Goal: Task Accomplishment & Management: Complete application form

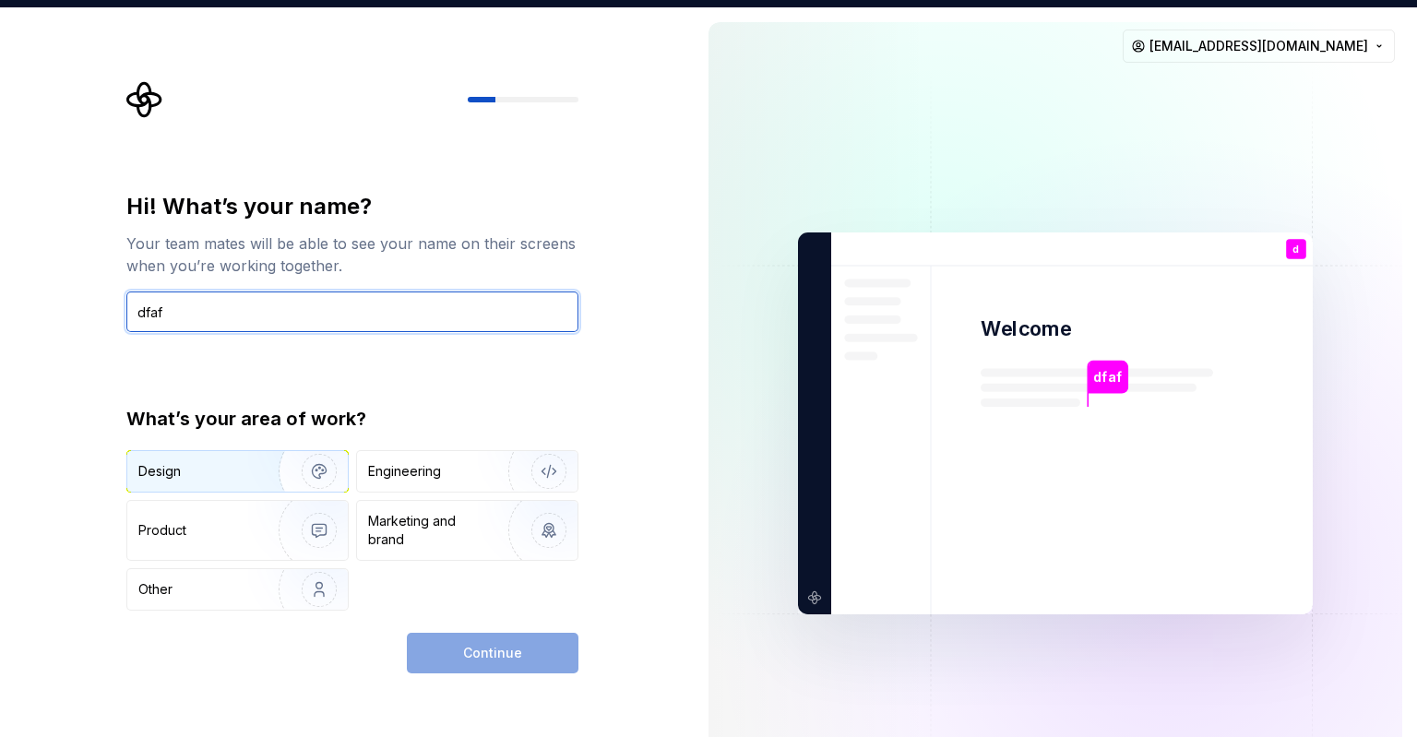
type input "dfaf"
click at [230, 464] on div "Design" at bounding box center [196, 471] width 116 height 18
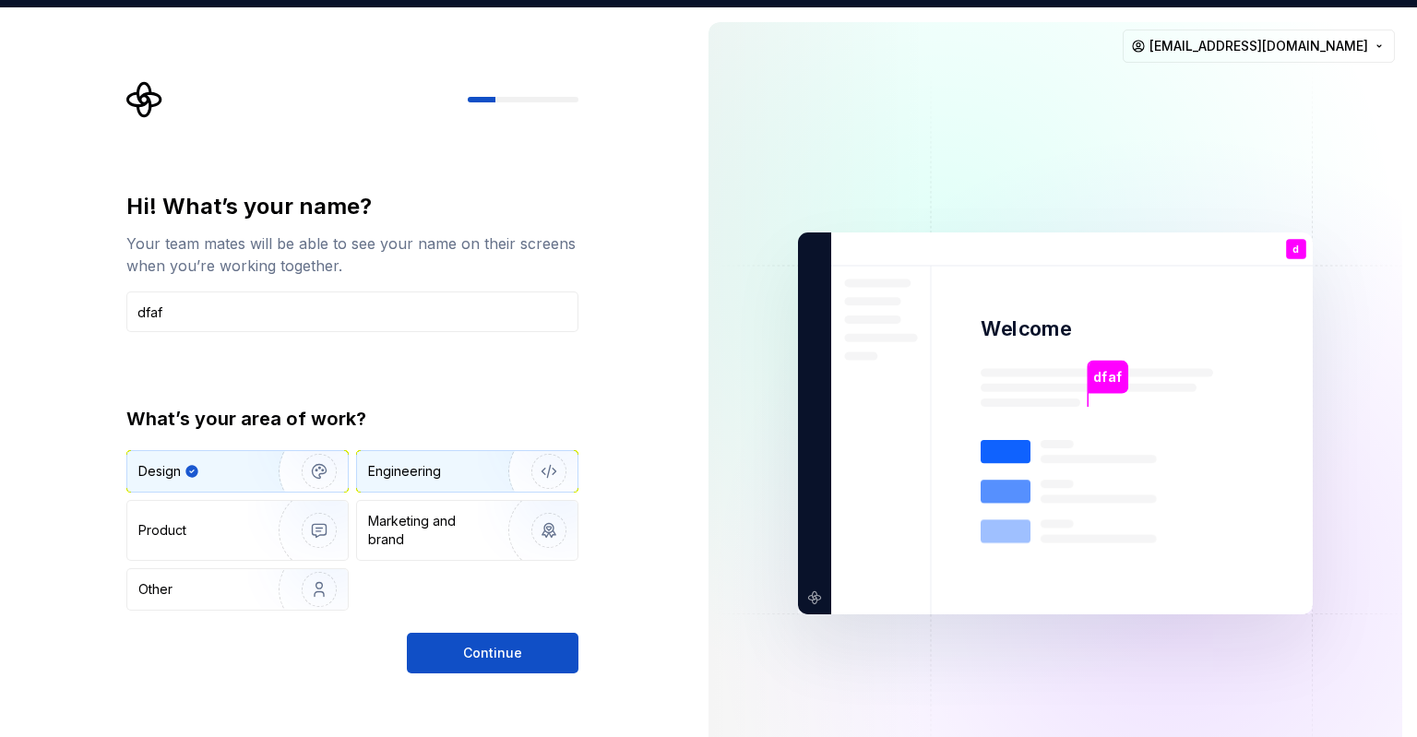
click at [408, 457] on div "Engineering" at bounding box center [467, 471] width 220 height 41
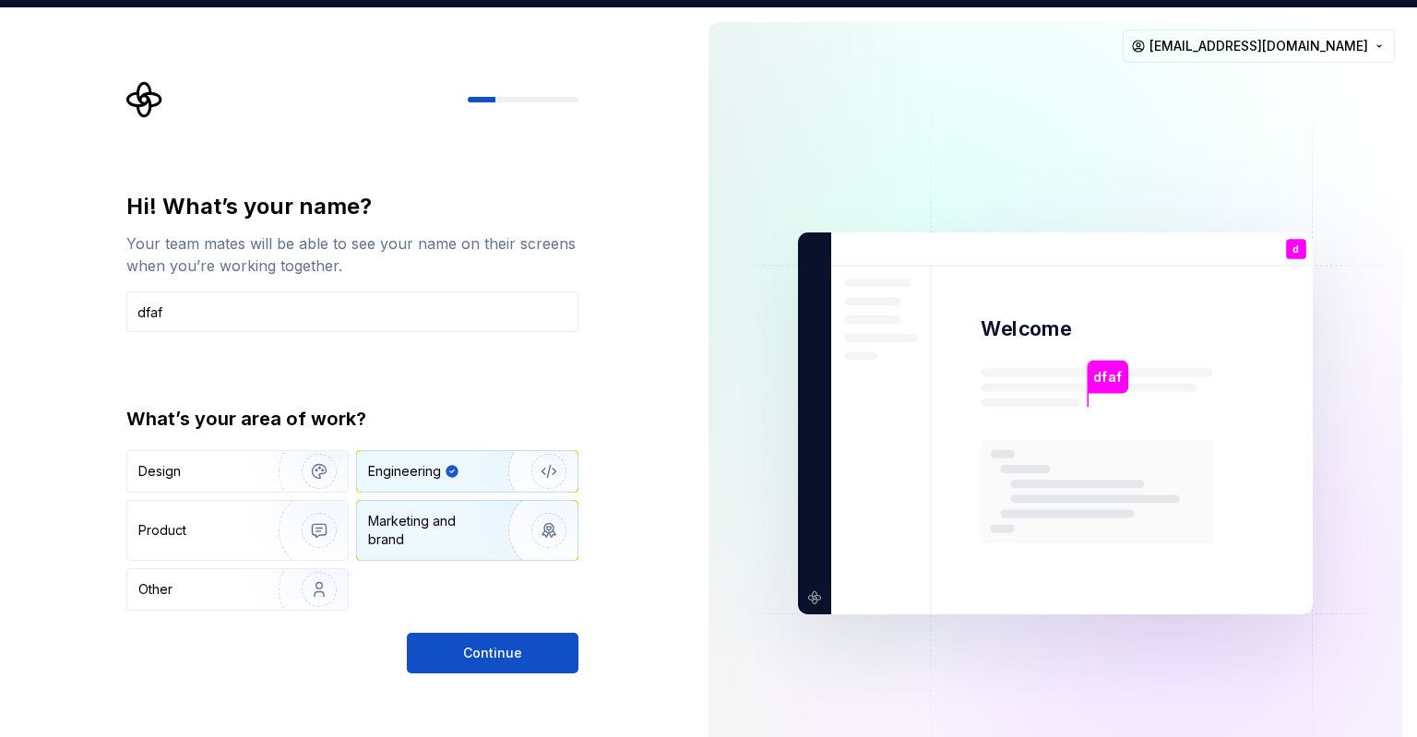
click at [406, 516] on div "Marketing and brand" at bounding box center [430, 530] width 125 height 37
click at [392, 479] on div "Engineering" at bounding box center [404, 471] width 73 height 18
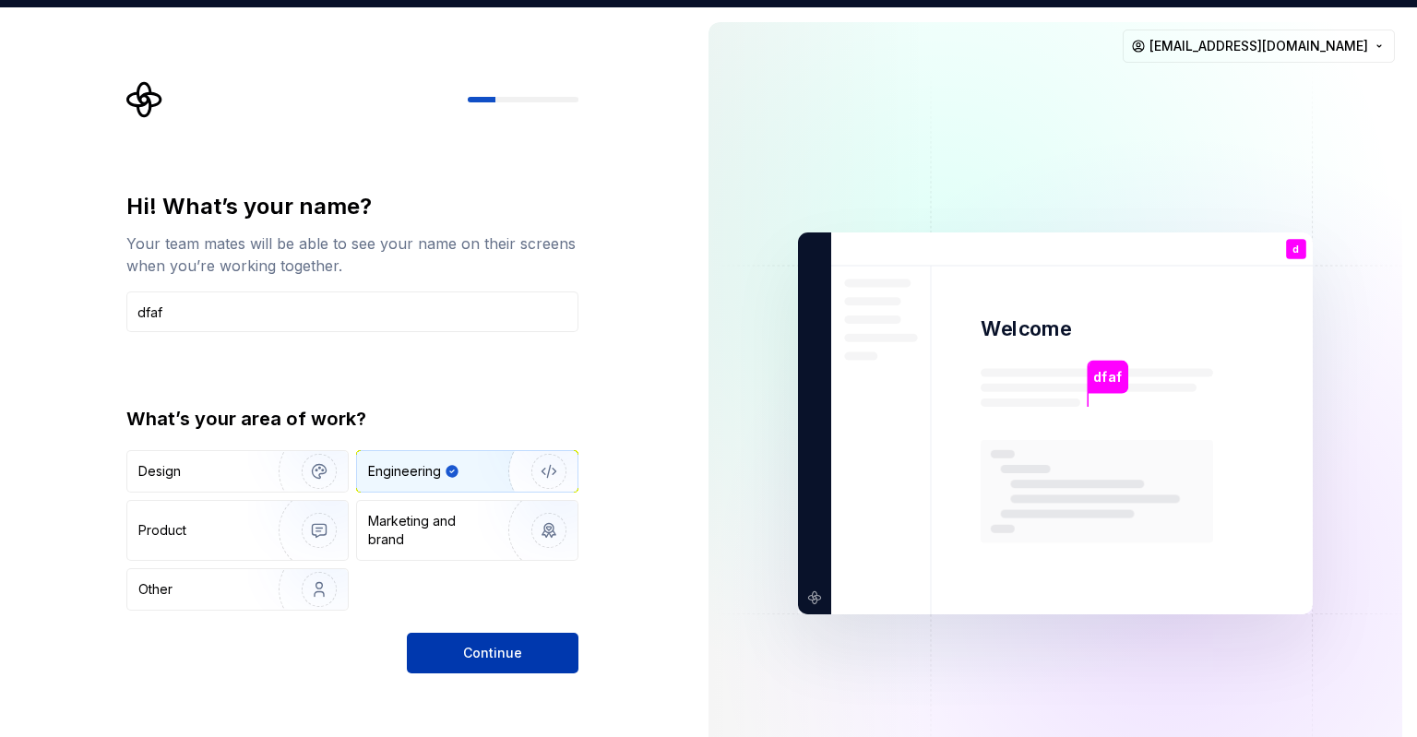
click at [448, 669] on button "Continue" at bounding box center [493, 653] width 172 height 41
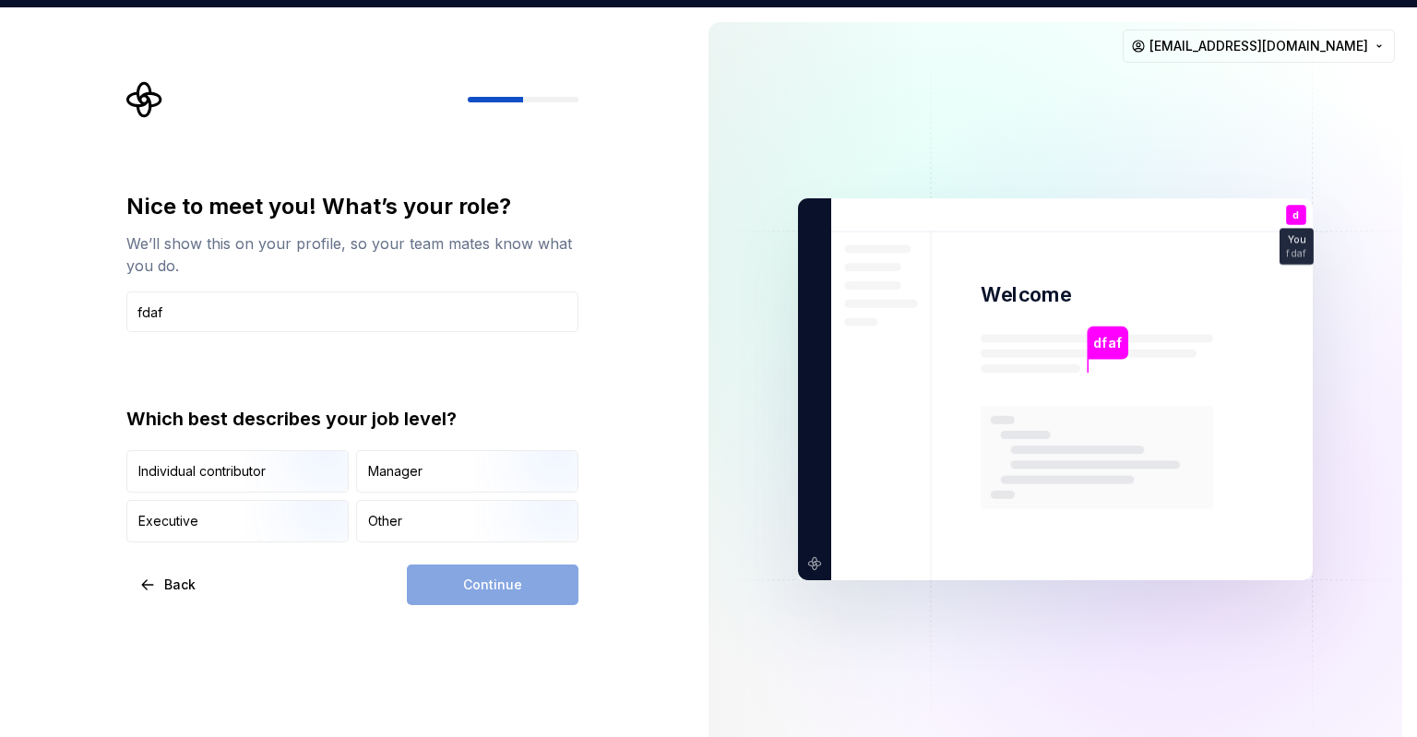
type input "fdaf"
drag, startPoint x: 422, startPoint y: 571, endPoint x: 402, endPoint y: 507, distance: 66.8
click at [402, 507] on div "Nice to meet you! What’s your role? We’ll show this on your profile, so your te…" at bounding box center [352, 398] width 452 height 413
click at [402, 507] on div "Other" at bounding box center [467, 521] width 220 height 41
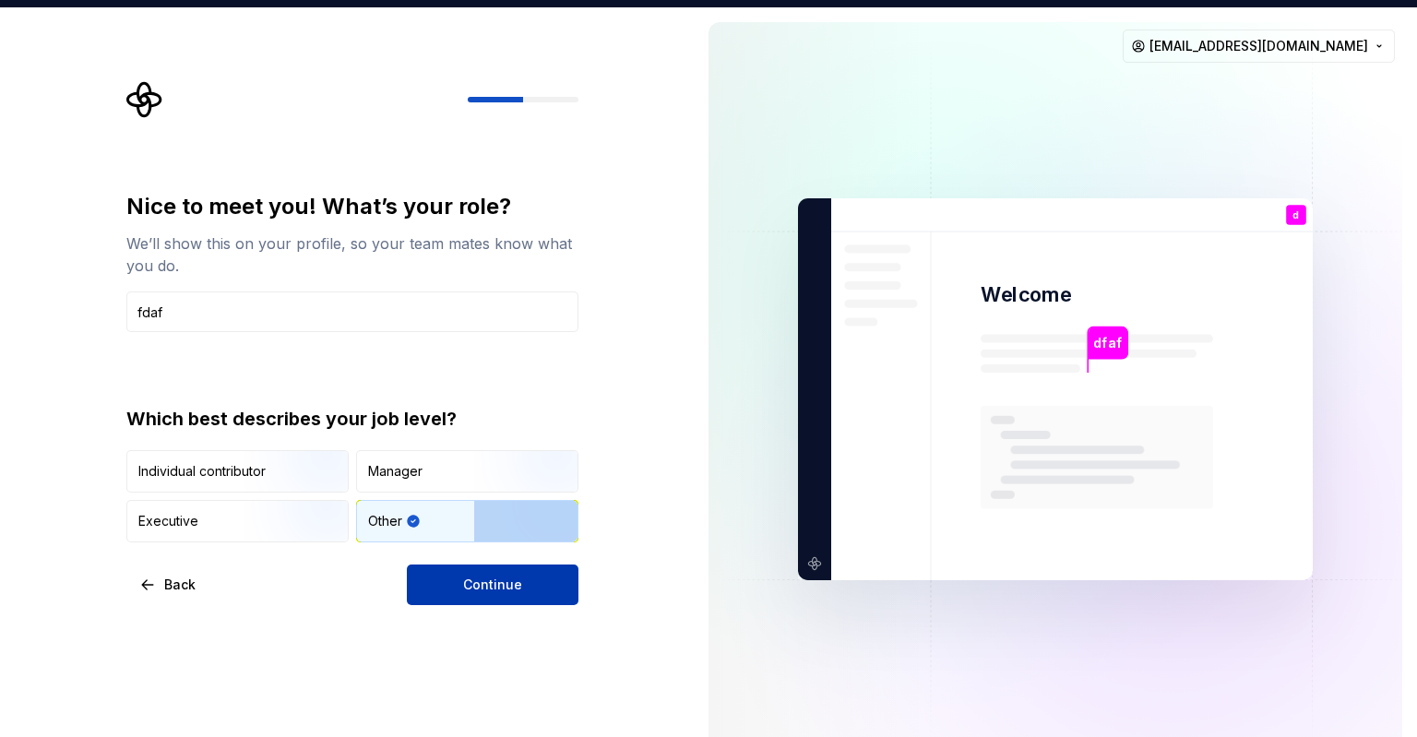
click at [442, 568] on button "Continue" at bounding box center [493, 584] width 172 height 41
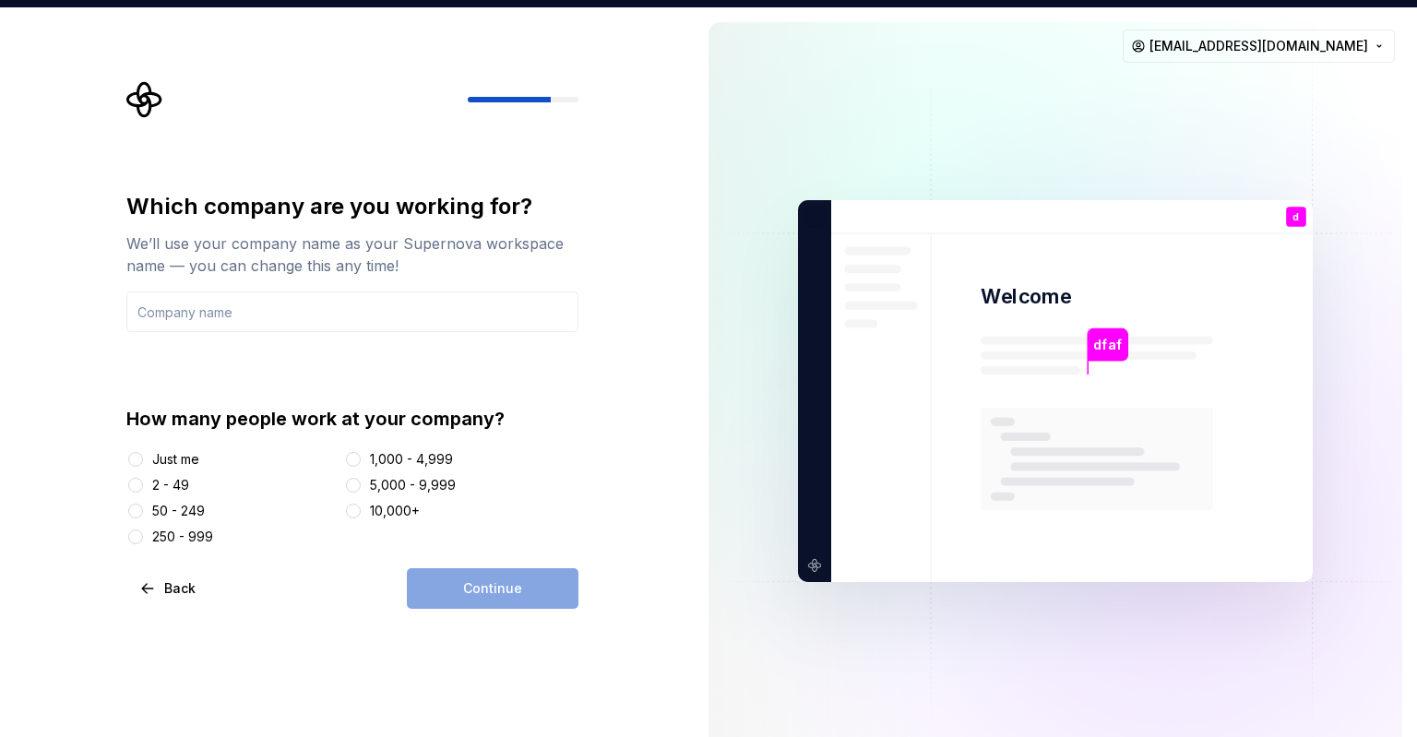
click at [188, 458] on div "Just me" at bounding box center [175, 459] width 47 height 18
click at [143, 458] on button "Just me" at bounding box center [135, 459] width 15 height 15
drag, startPoint x: 154, startPoint y: 497, endPoint x: 157, endPoint y: 510, distance: 13.2
click at [157, 510] on div "Just me 2 - 49 50 - 249 250 - 999 1,000 - 4,999 5,000 - 9,999 10,000+" at bounding box center [352, 498] width 452 height 96
click at [157, 510] on div "50 - 249" at bounding box center [178, 511] width 53 height 18
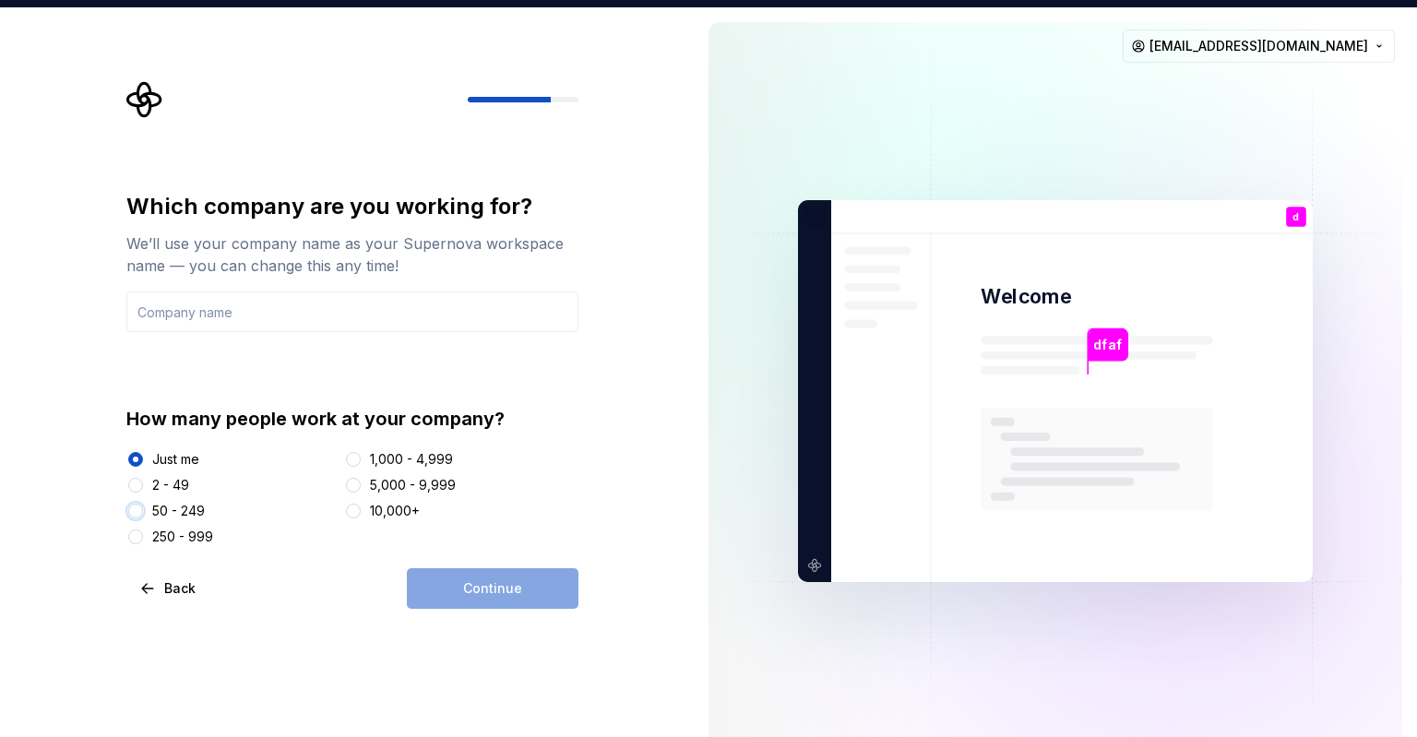
click at [143, 510] on button "50 - 249" at bounding box center [135, 511] width 15 height 15
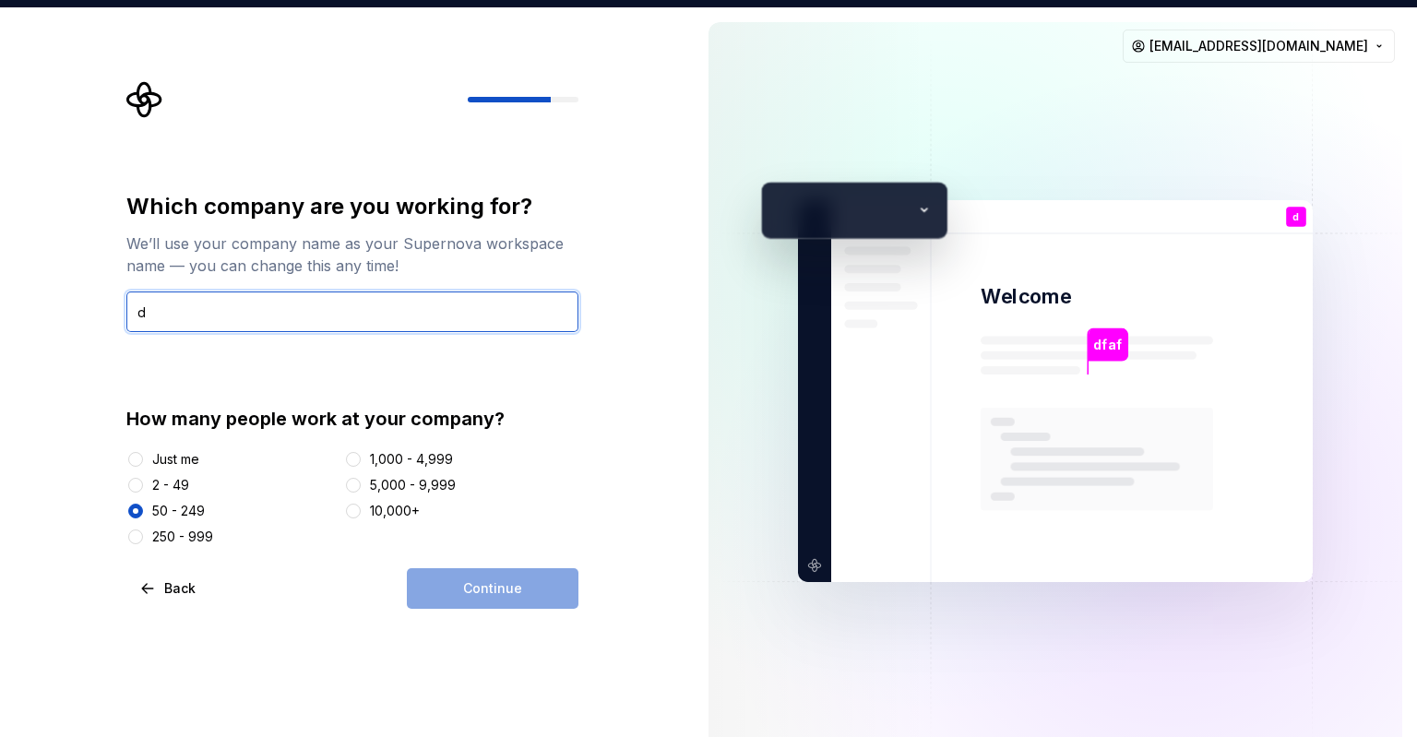
click at [304, 327] on input "d" at bounding box center [352, 311] width 452 height 41
type input "dafaf"
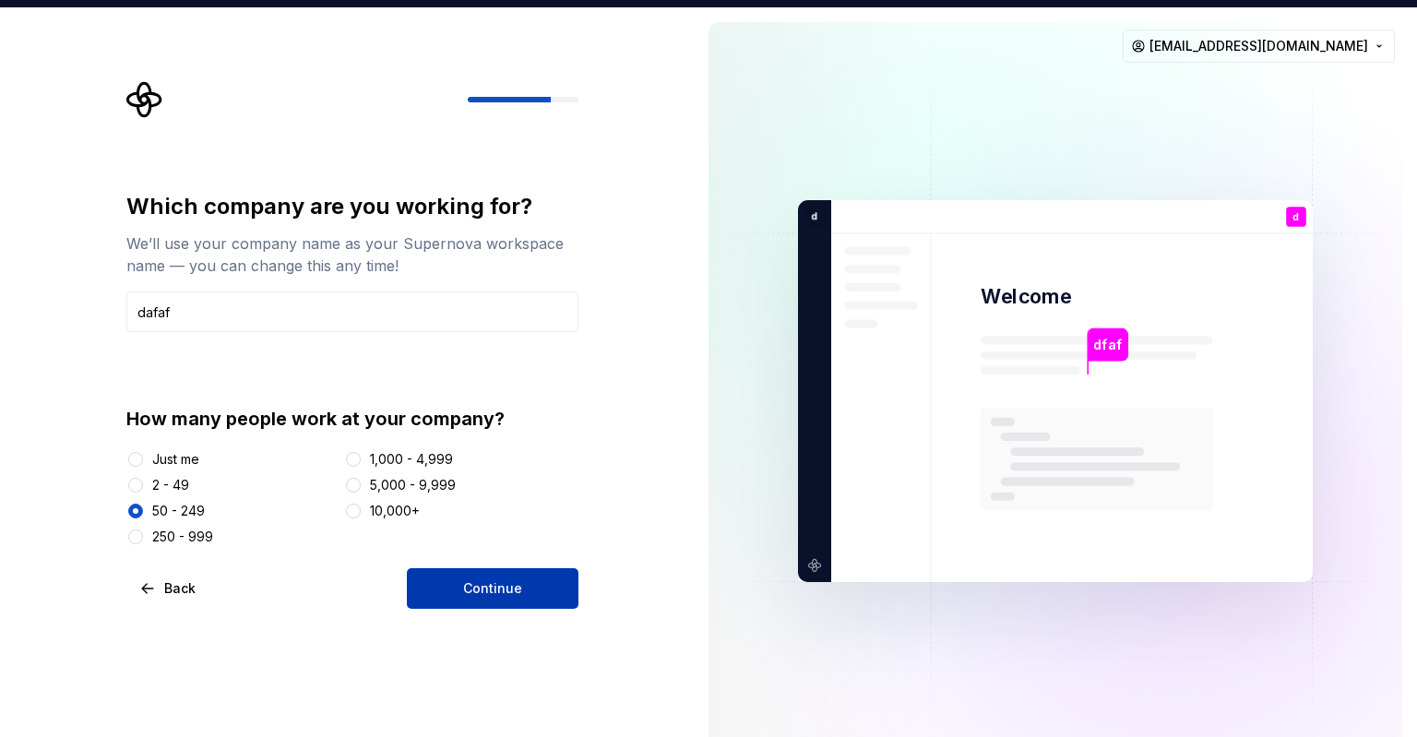
click at [450, 606] on button "Continue" at bounding box center [493, 588] width 172 height 41
click at [377, 250] on div "We’ll use your company name as your Supernova workspace name — you can change t…" at bounding box center [352, 254] width 452 height 44
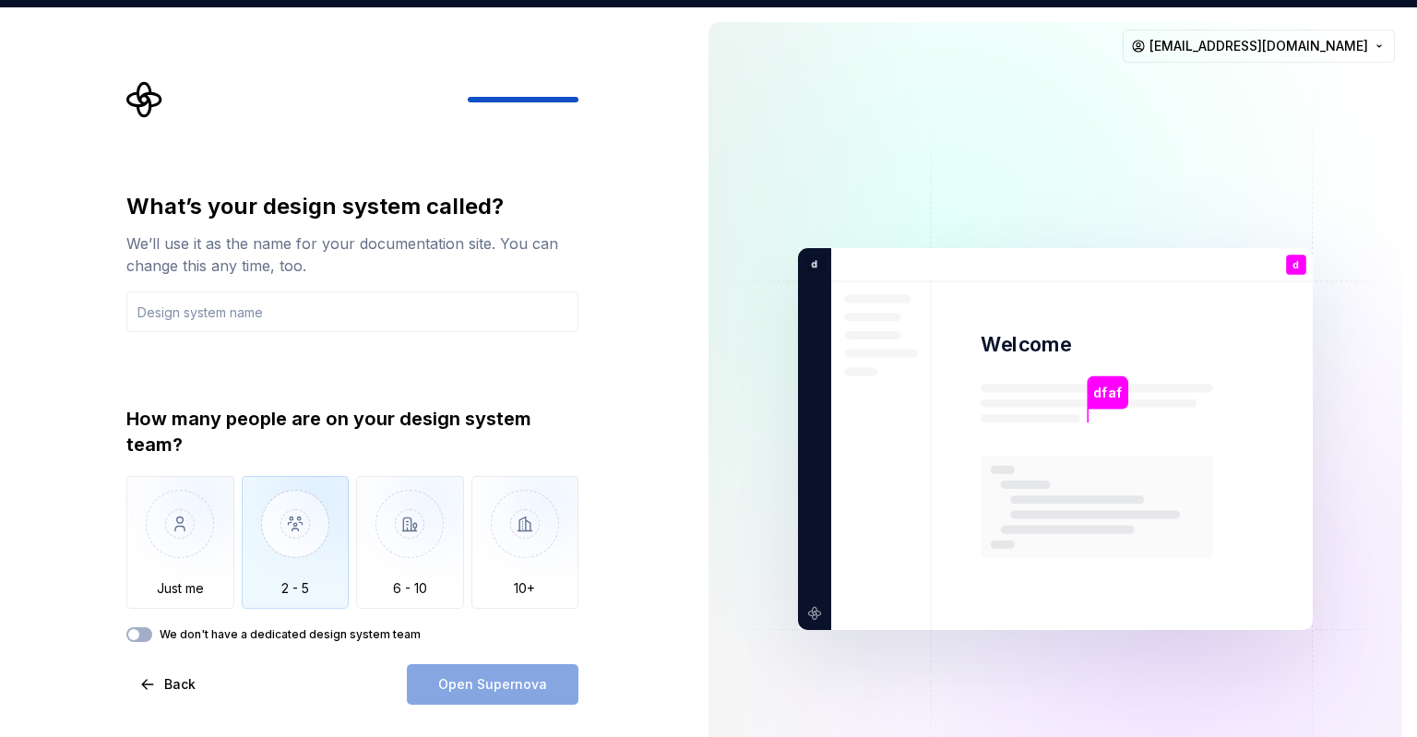
click at [299, 560] on img "button" at bounding box center [296, 538] width 108 height 124
click at [203, 634] on label "We don't have a dedicated design system team" at bounding box center [290, 634] width 261 height 15
click at [152, 634] on button "We don't have a dedicated design system team" at bounding box center [139, 634] width 26 height 15
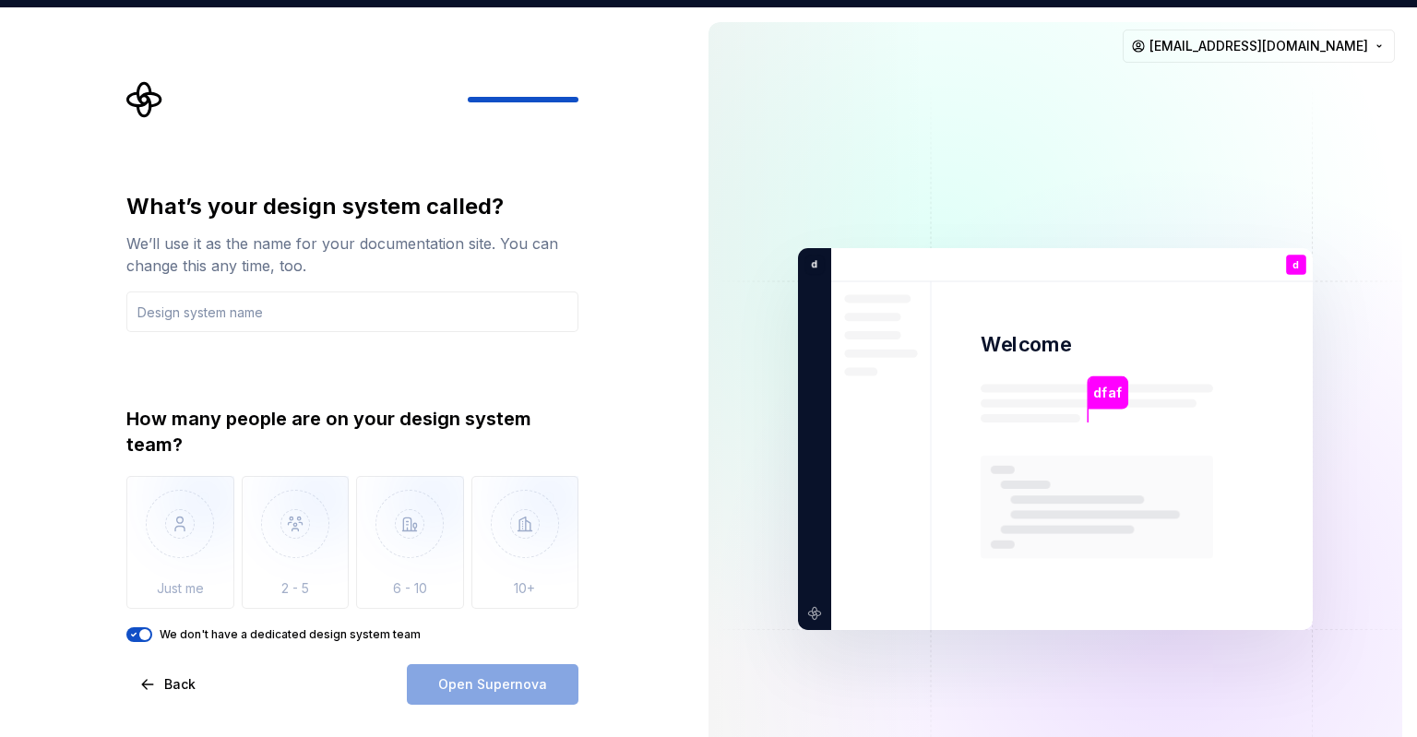
click at [440, 685] on div "Open Supernova" at bounding box center [493, 684] width 172 height 41
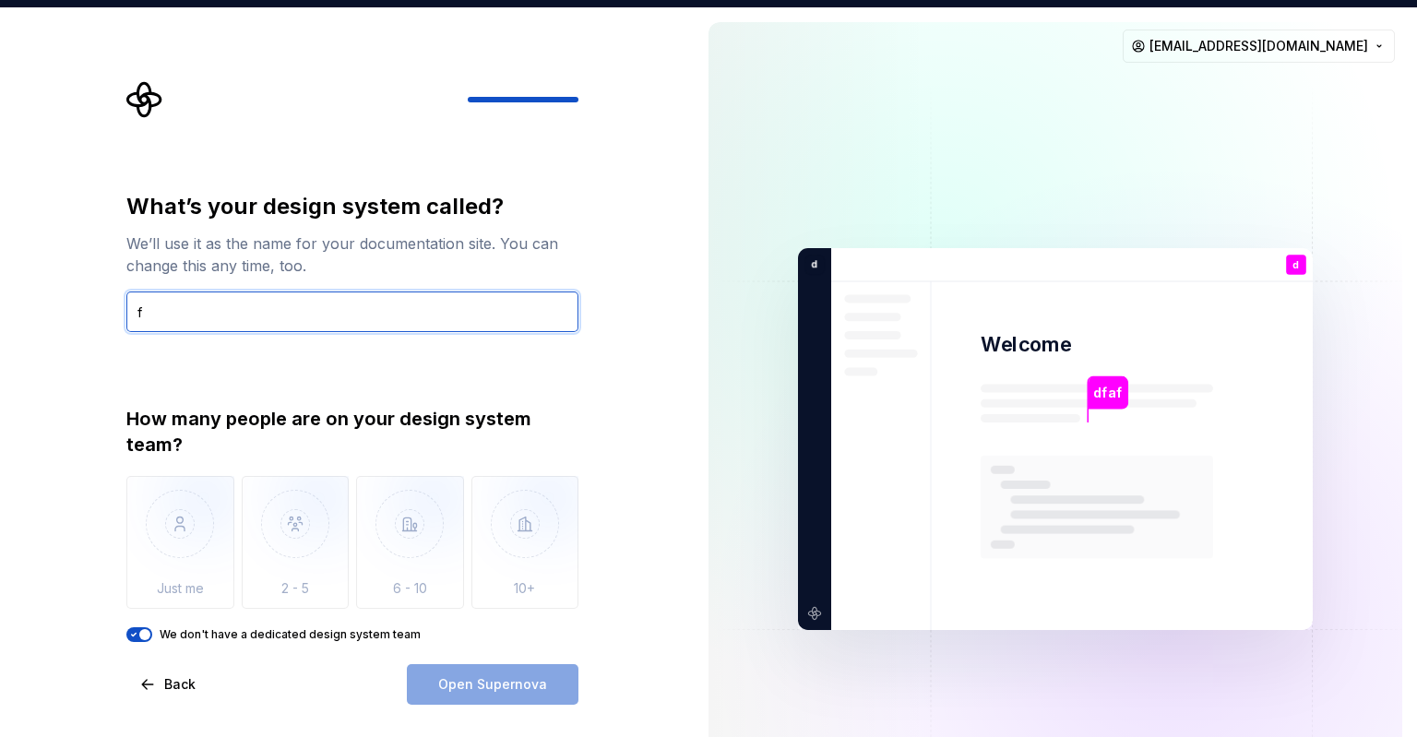
click at [246, 327] on input "f" at bounding box center [352, 311] width 452 height 41
type input "fadfa"
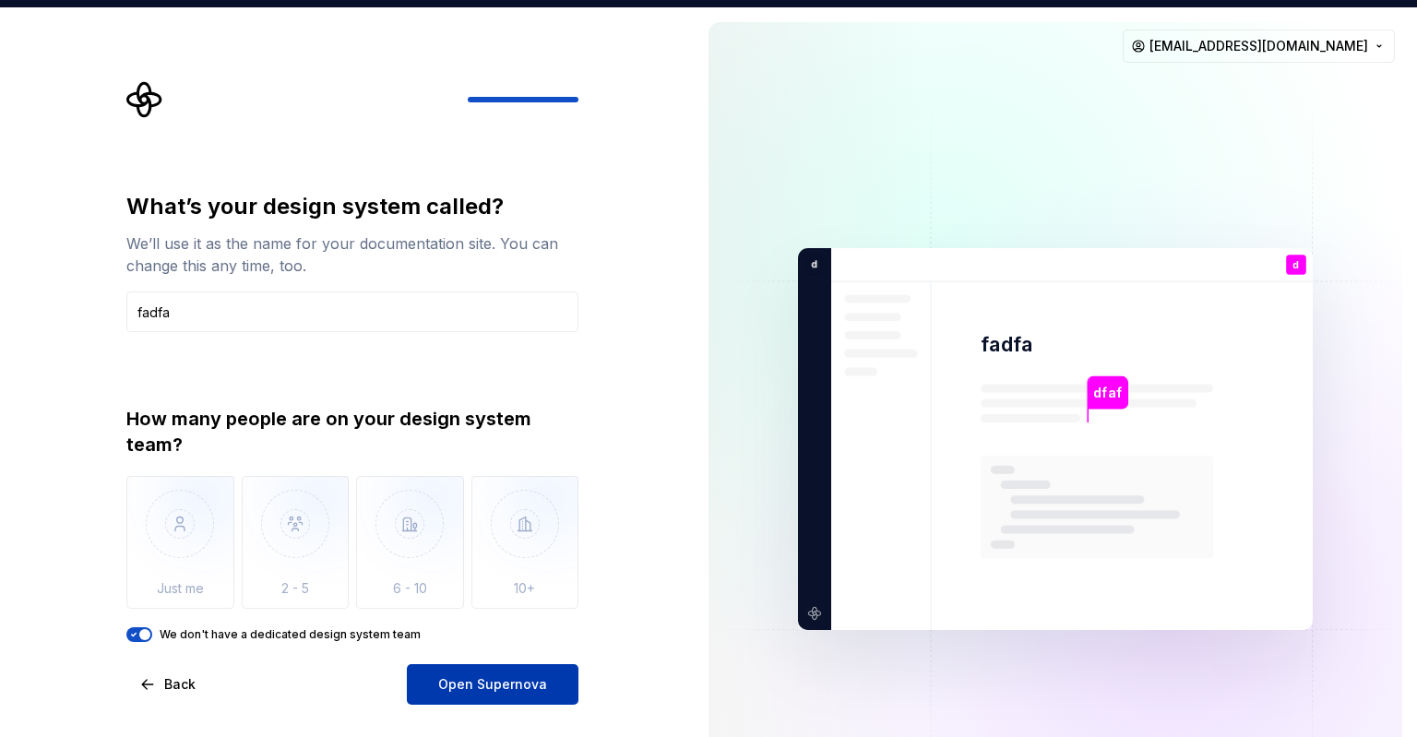
click at [467, 687] on span "Open Supernova" at bounding box center [492, 684] width 109 height 18
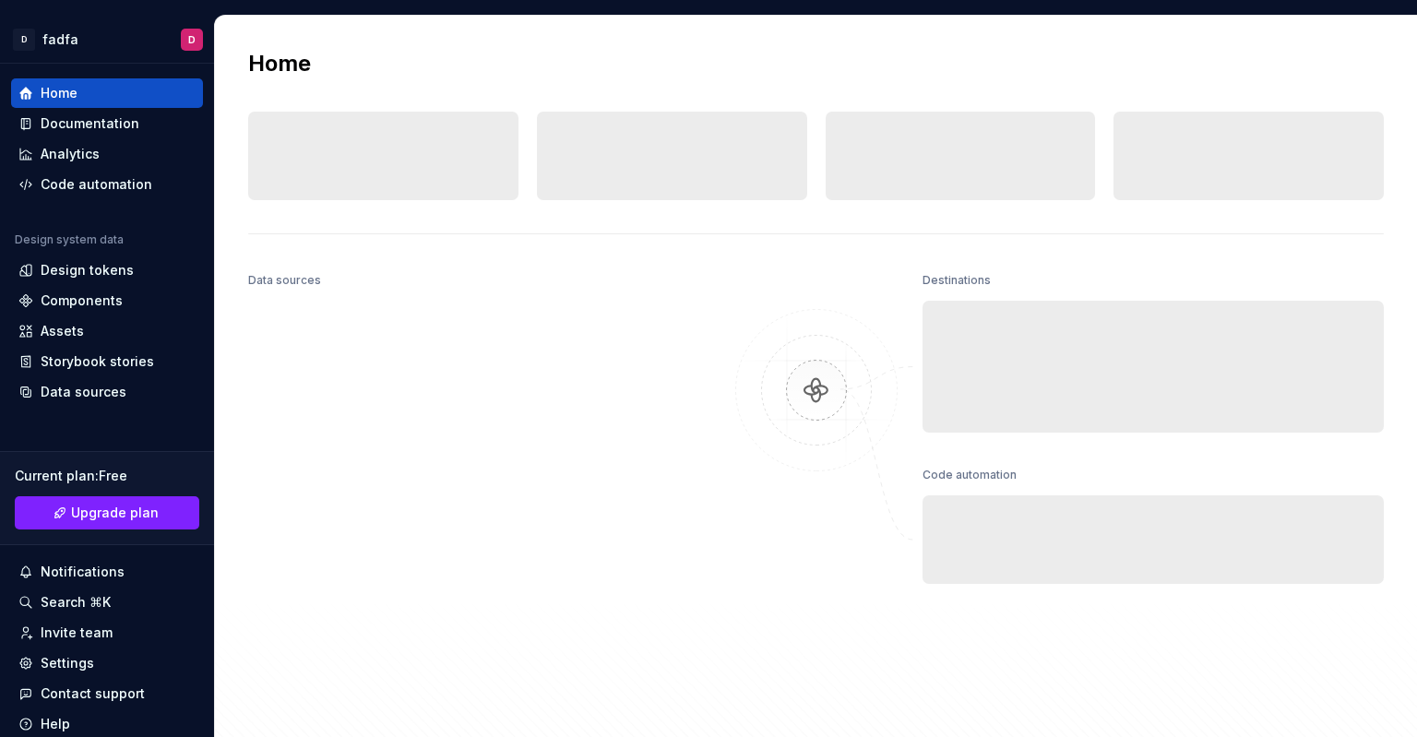
scroll to position [7, 0]
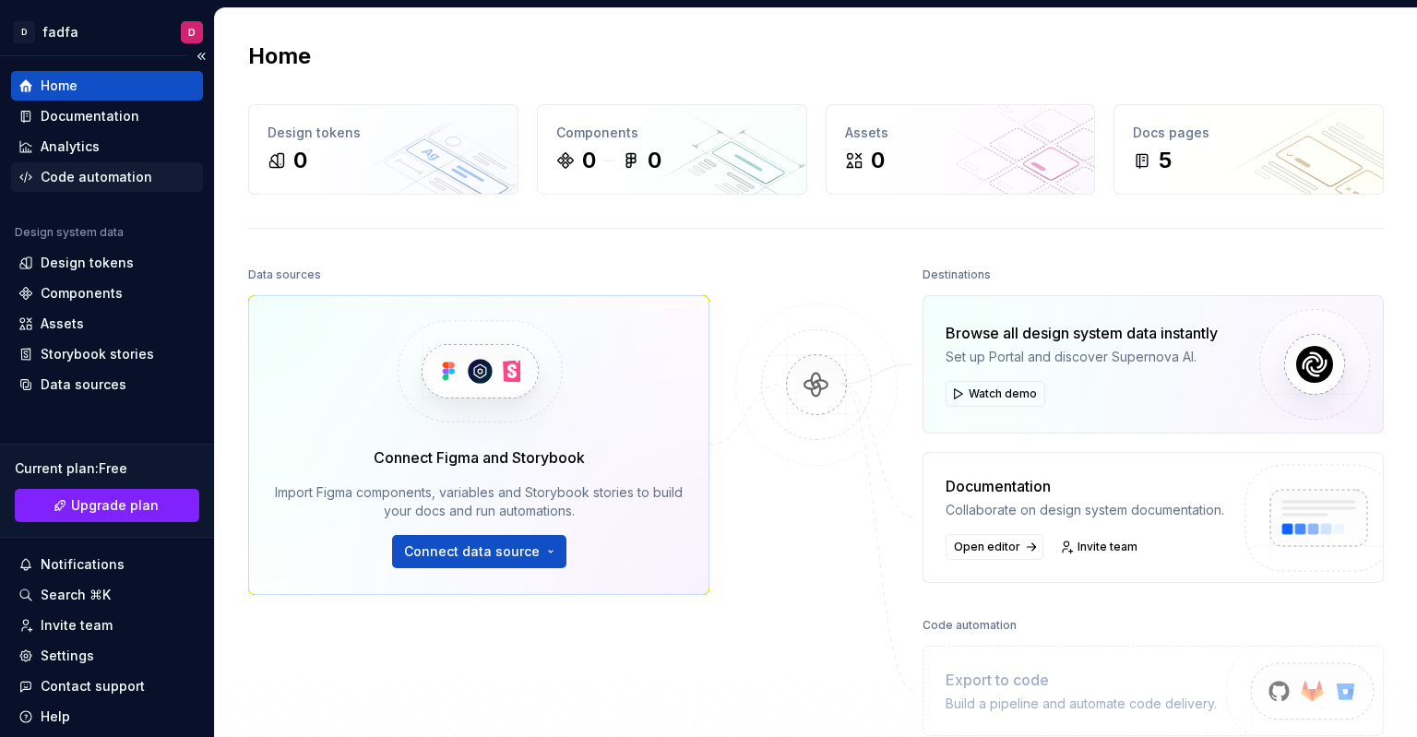
click at [66, 180] on div "Code automation" at bounding box center [97, 177] width 112 height 18
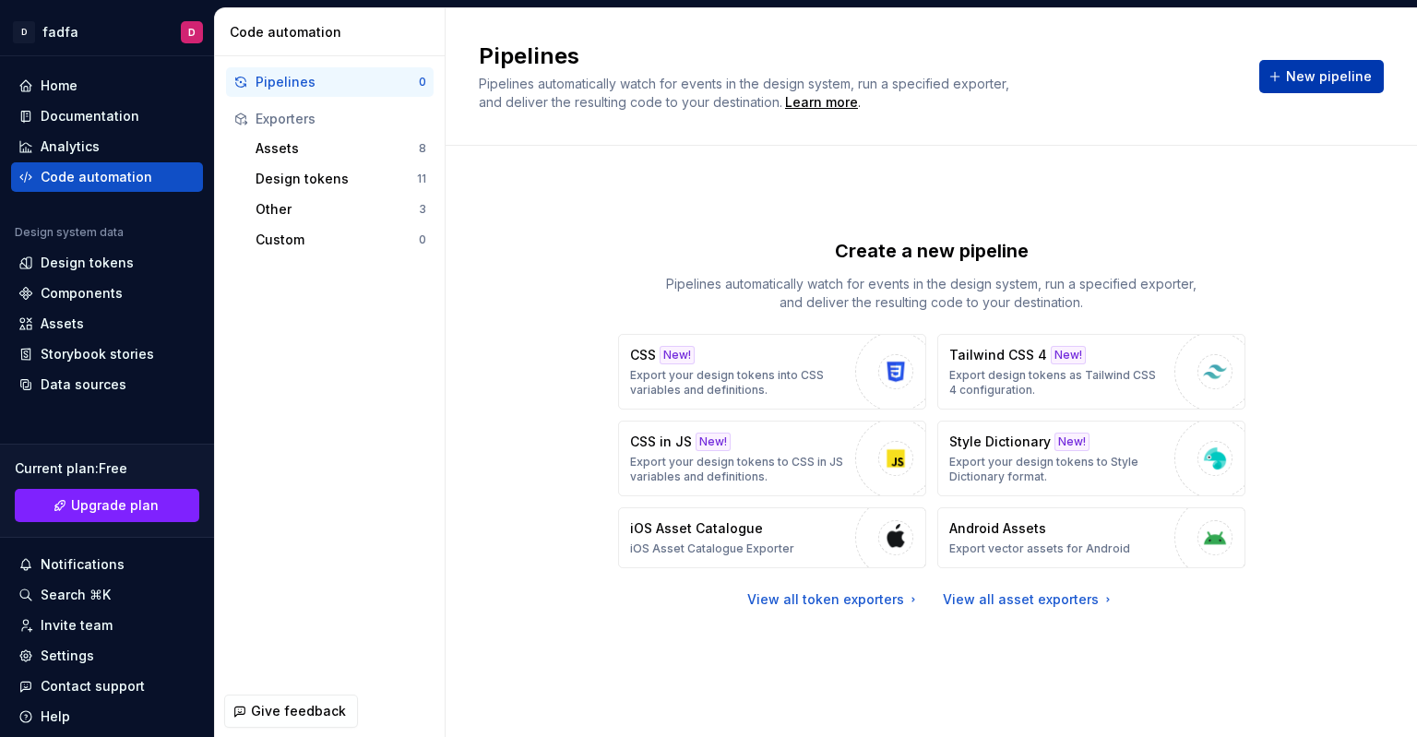
click at [1342, 83] on span "New pipeline" at bounding box center [1329, 76] width 86 height 18
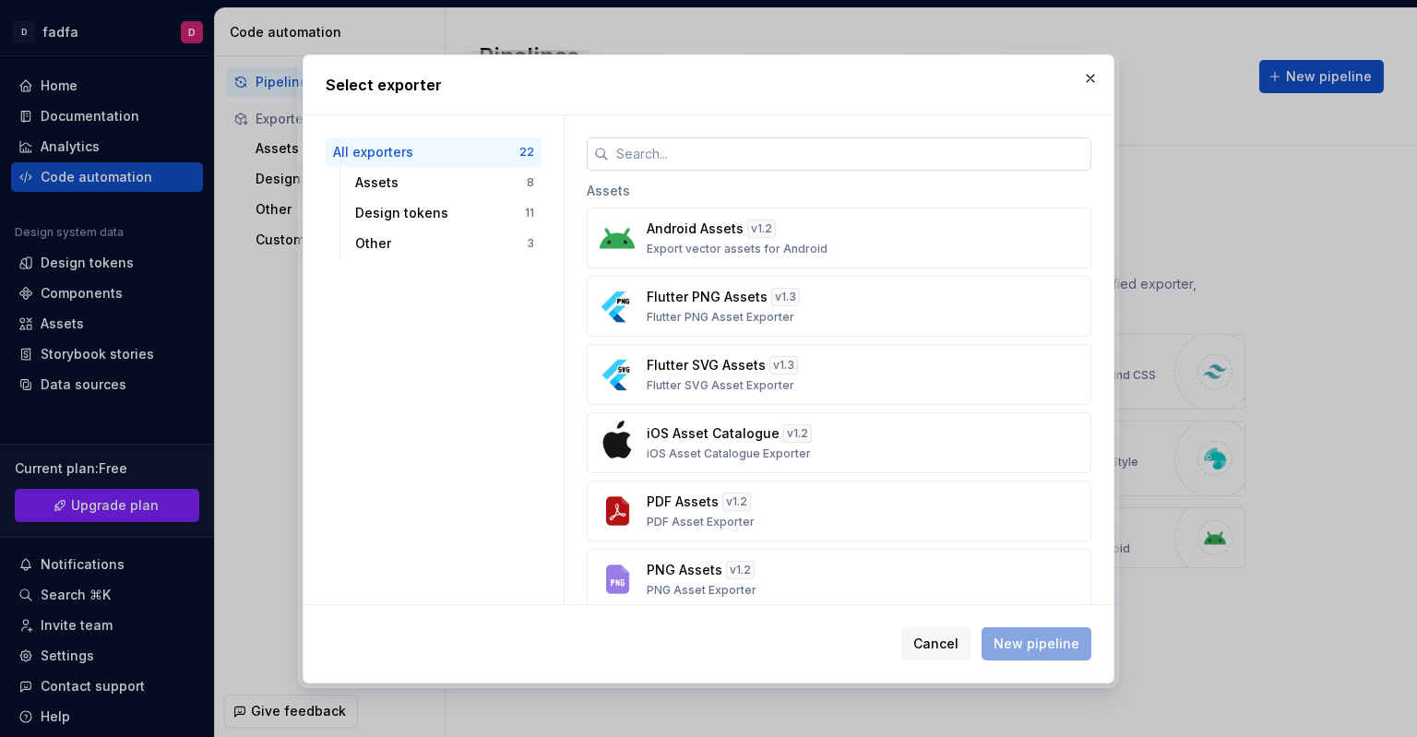
click at [680, 169] on input "text" at bounding box center [850, 153] width 482 height 33
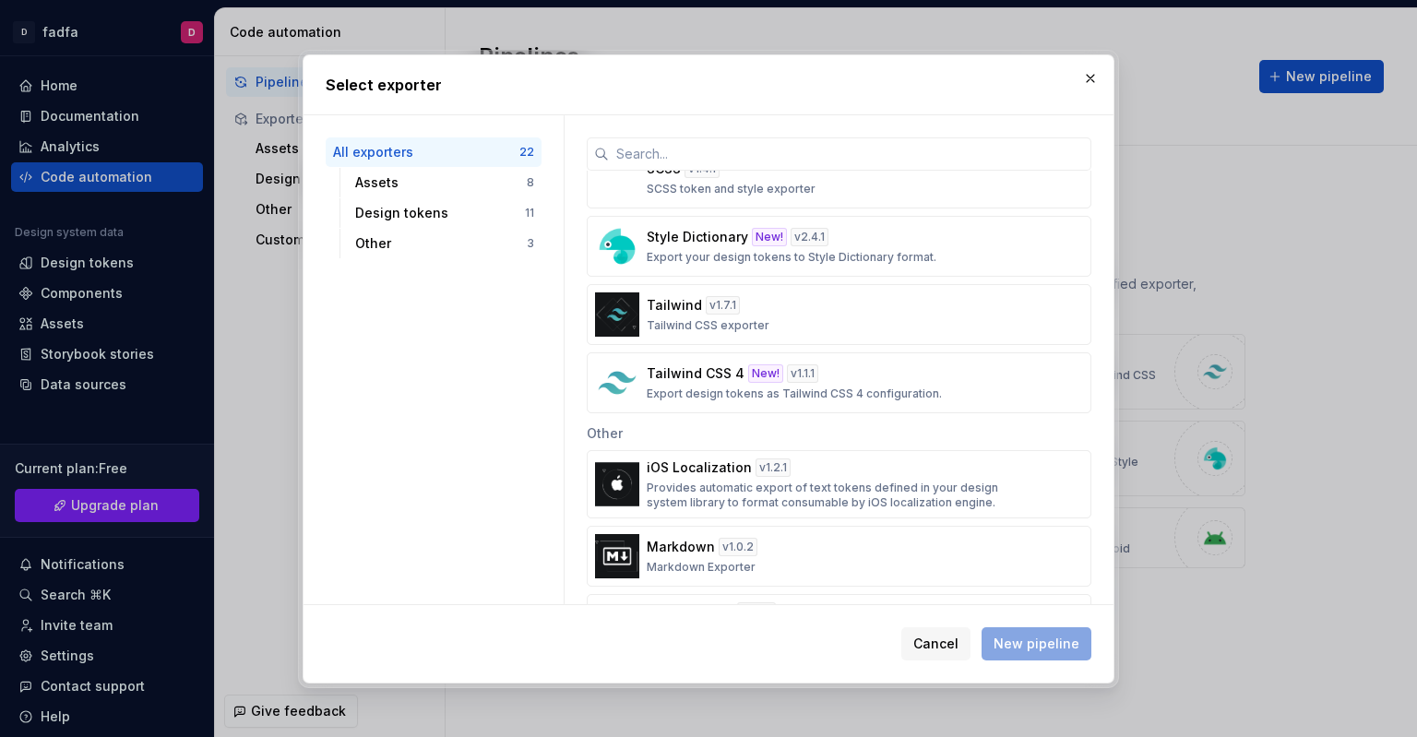
scroll to position [1192, 0]
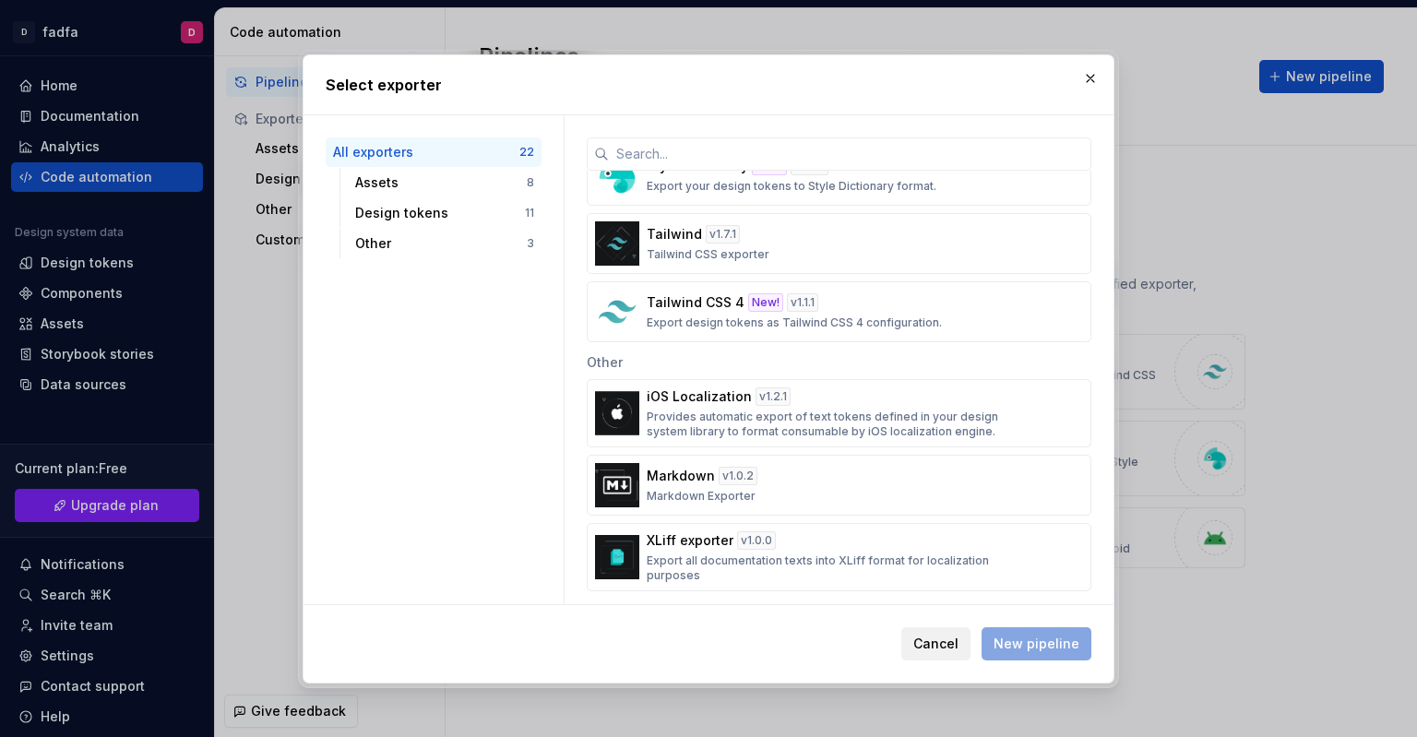
click at [956, 656] on button "Cancel" at bounding box center [935, 643] width 69 height 33
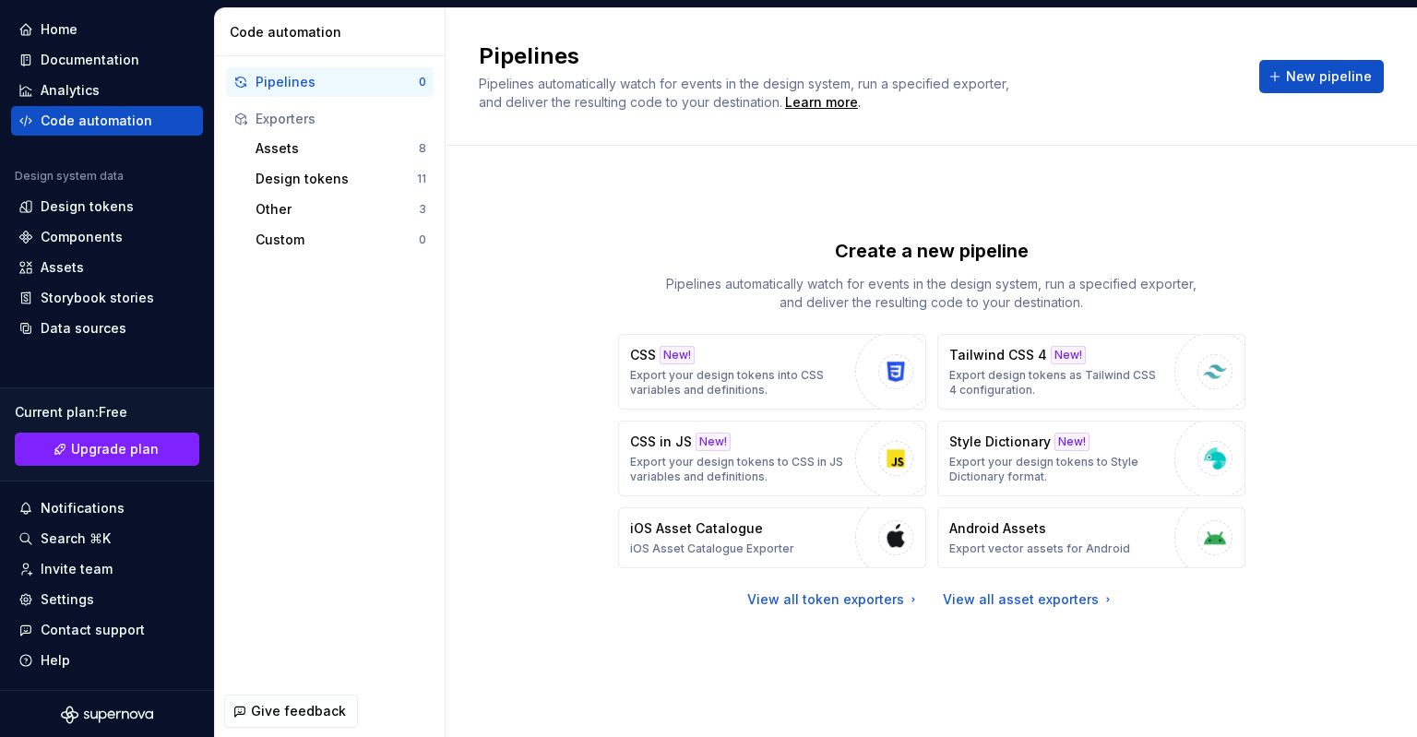
scroll to position [0, 0]
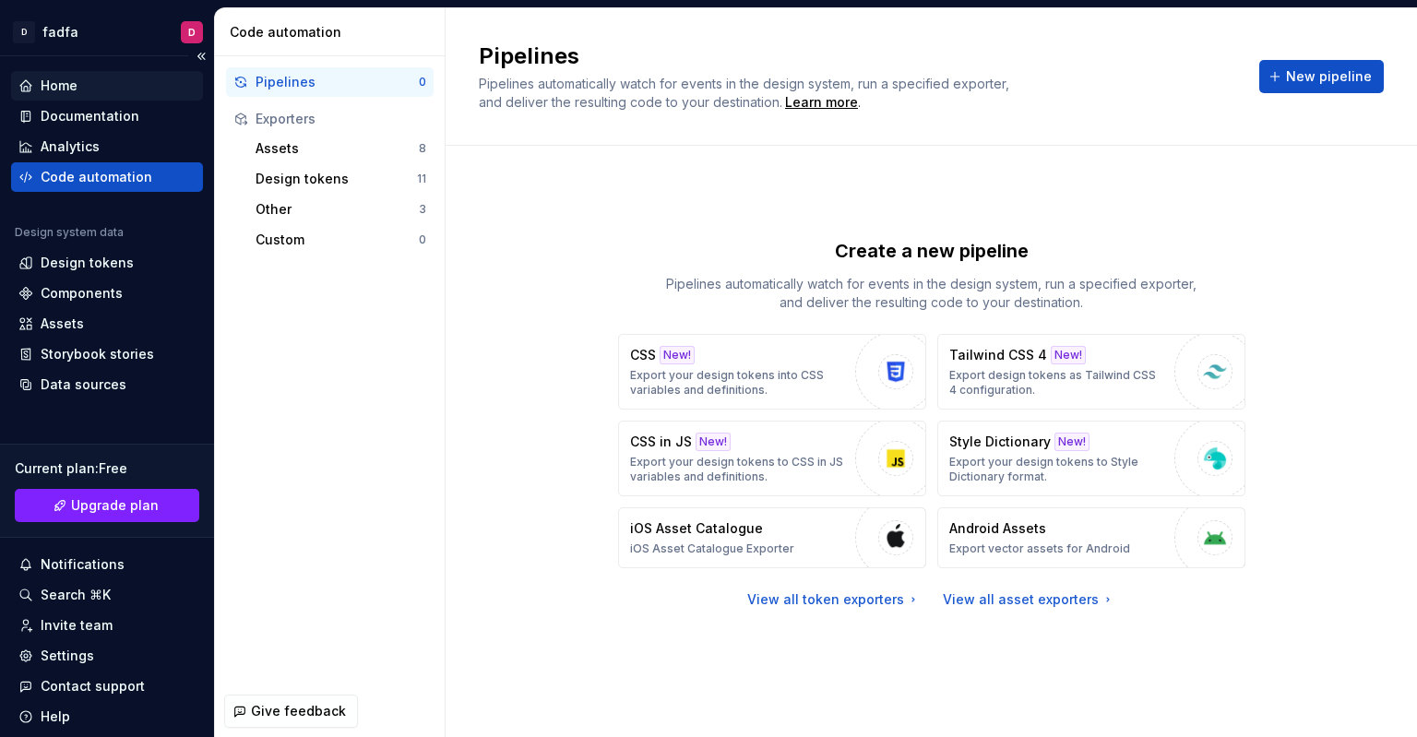
click at [74, 88] on div "Home" at bounding box center [59, 86] width 37 height 18
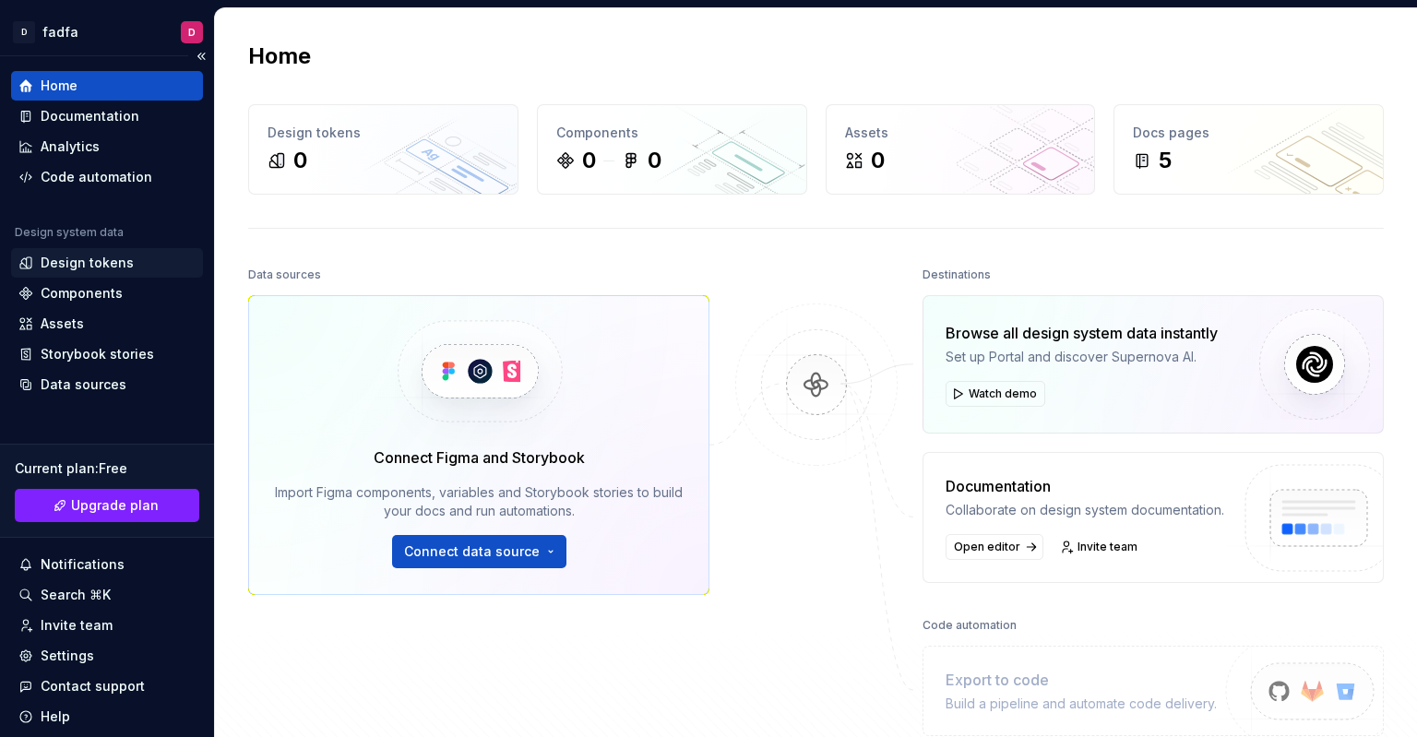
click at [122, 261] on div "Design tokens" at bounding box center [87, 263] width 93 height 18
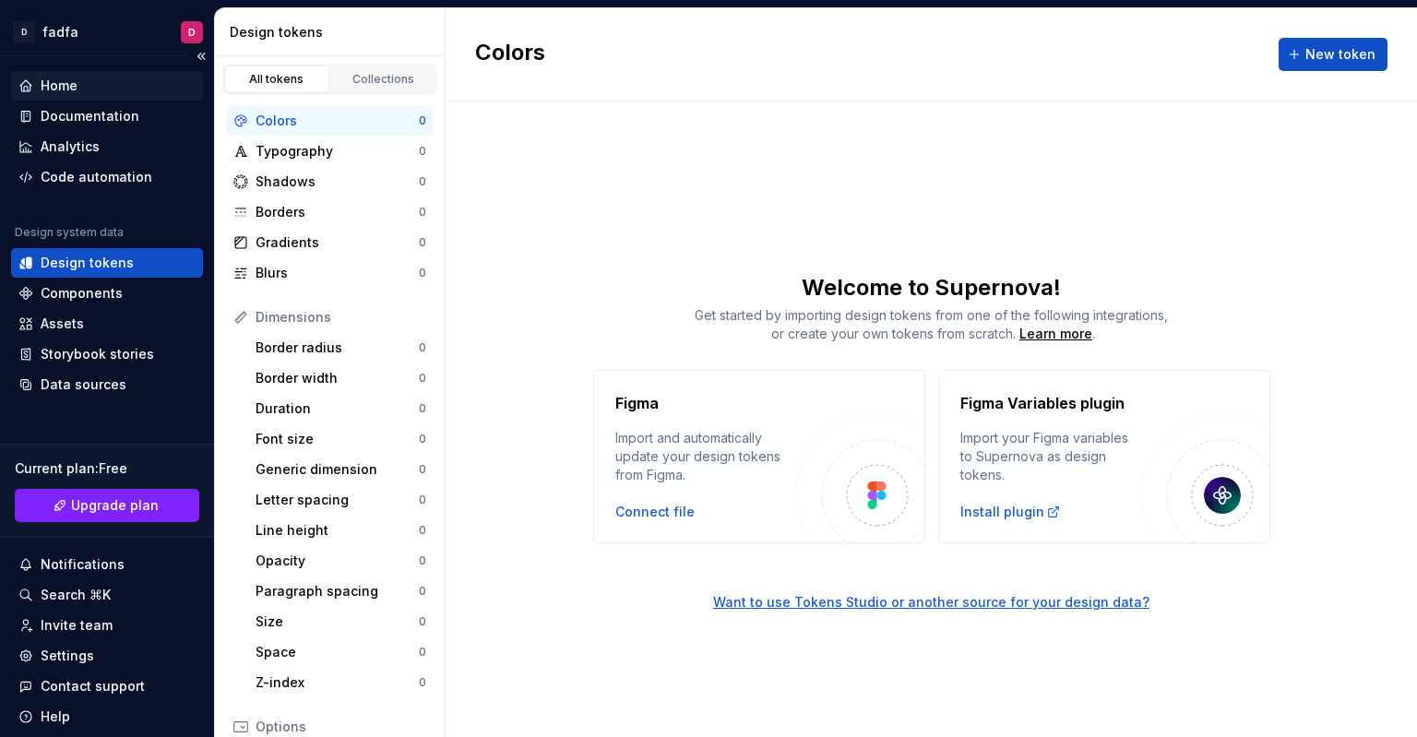
click at [107, 84] on div "Home" at bounding box center [106, 86] width 177 height 18
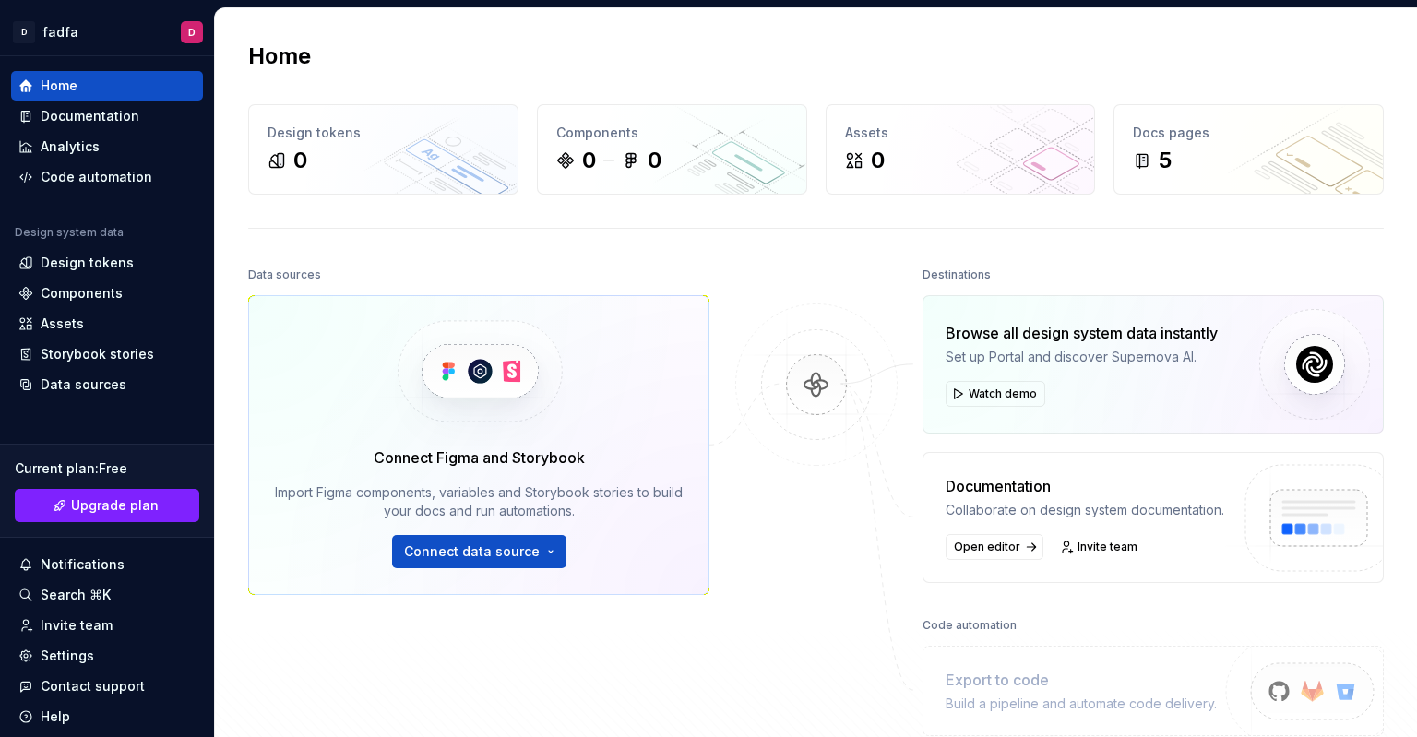
click at [1020, 42] on div "Home" at bounding box center [815, 57] width 1135 height 30
drag, startPoint x: 1034, startPoint y: 84, endPoint x: 848, endPoint y: -112, distance: 270.1
click at [848, 0] on html "D fadfa D Home Documentation Analytics Code automation Design system data Desig…" at bounding box center [708, 361] width 1417 height 737
